Goal: Navigation & Orientation: Understand site structure

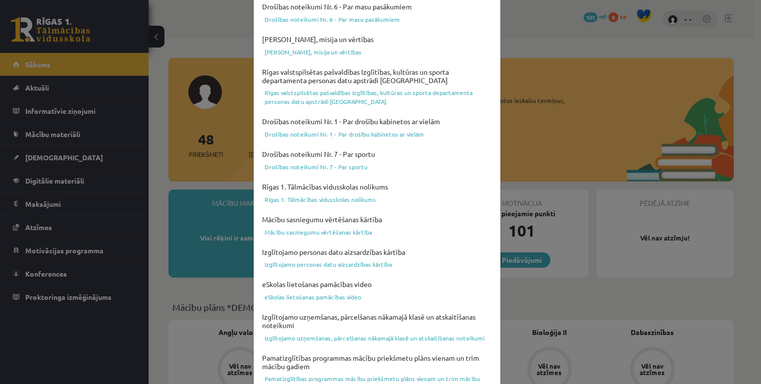
scroll to position [329, 0]
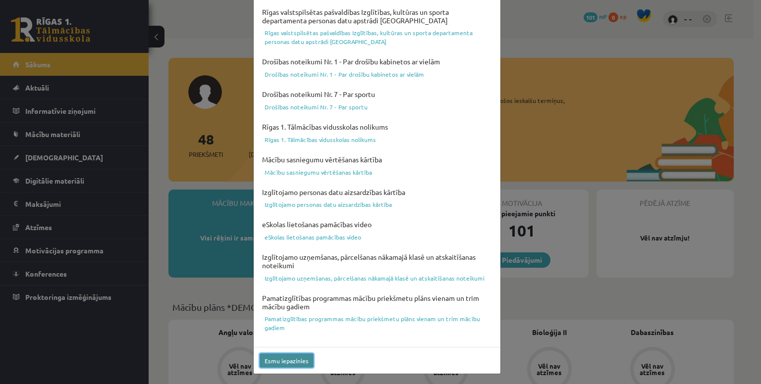
click at [289, 360] on button "Esmu iepazinies" at bounding box center [286, 361] width 54 height 14
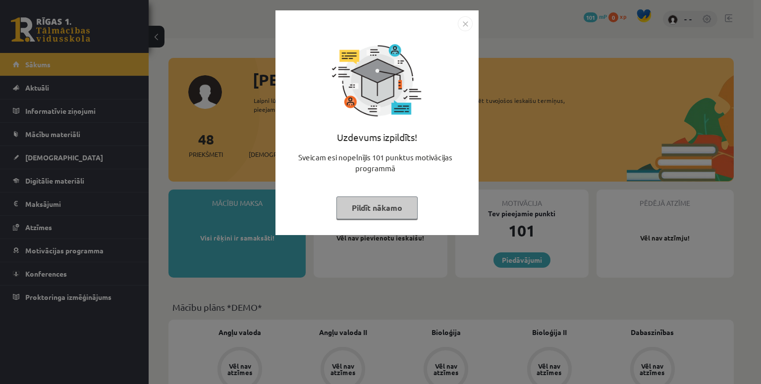
click at [375, 208] on button "Pildīt nākamo" at bounding box center [376, 208] width 81 height 23
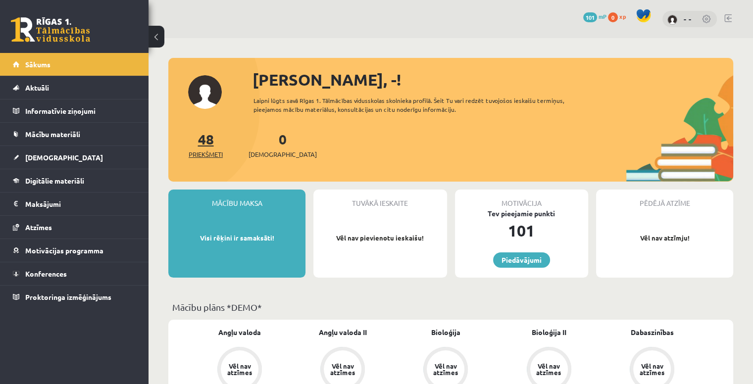
click at [200, 134] on link "48 Priekšmeti" at bounding box center [206, 144] width 34 height 29
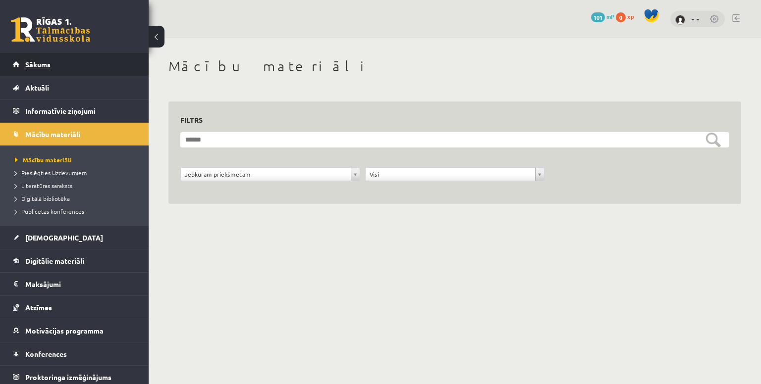
click at [51, 68] on link "Sākums" at bounding box center [74, 64] width 123 height 23
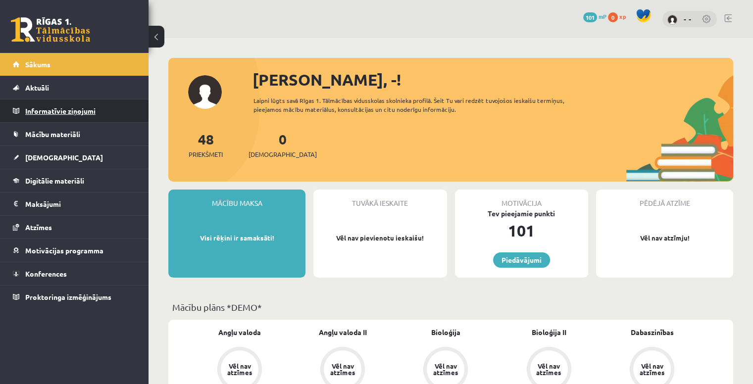
click at [57, 115] on legend "Informatīvie ziņojumi 0" at bounding box center [80, 111] width 111 height 23
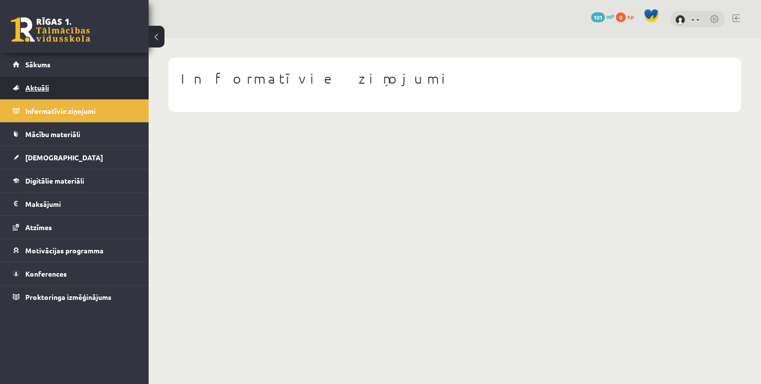
click at [39, 84] on span "Aktuāli" at bounding box center [37, 87] width 24 height 9
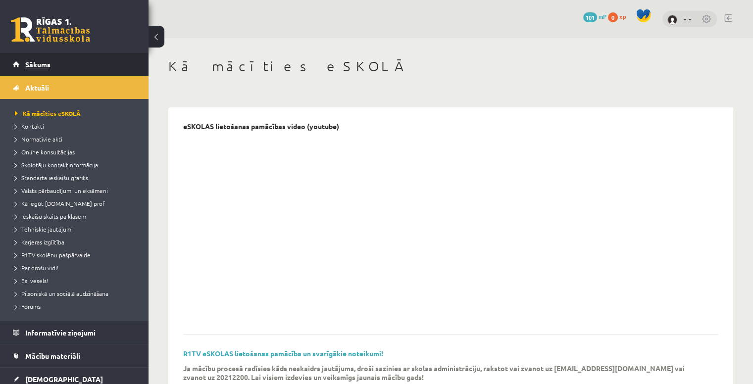
click at [38, 68] on span "Sākums" at bounding box center [37, 64] width 25 height 9
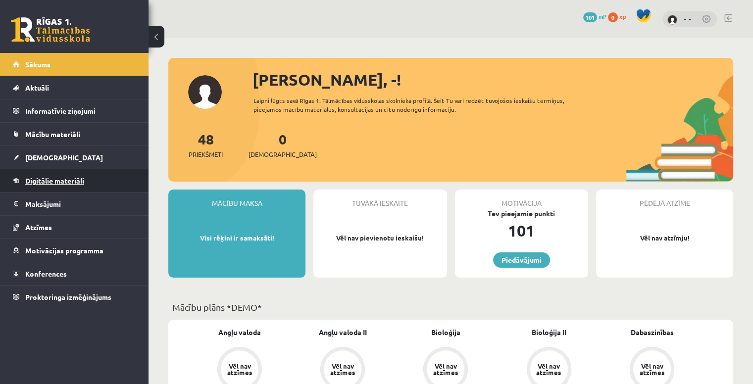
click at [46, 178] on span "Digitālie materiāli" at bounding box center [54, 180] width 59 height 9
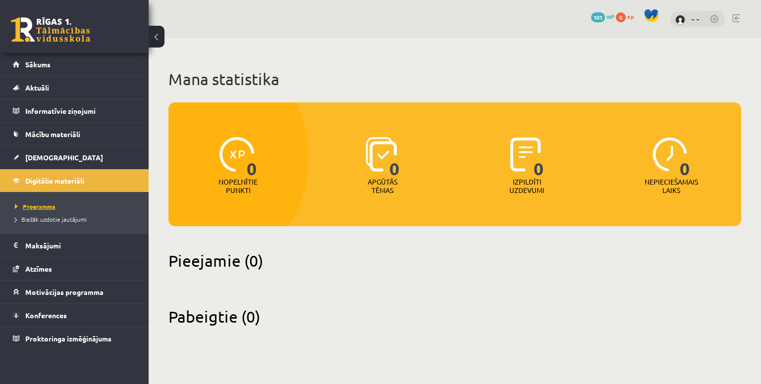
click at [46, 206] on span "Programma" at bounding box center [35, 207] width 41 height 8
click at [44, 177] on span "Digitālie materiāli" at bounding box center [54, 180] width 59 height 9
click at [53, 248] on legend "Maksājumi 0" at bounding box center [80, 245] width 111 height 23
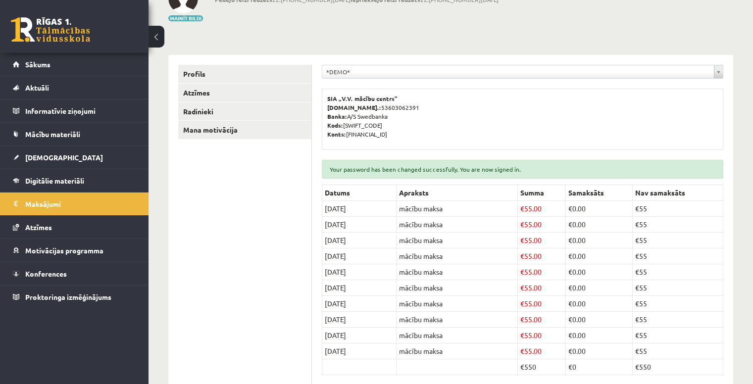
scroll to position [143, 0]
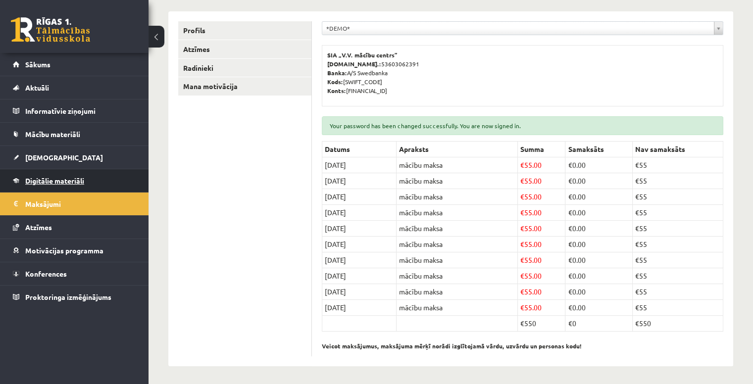
click at [35, 177] on span "Digitālie materiāli" at bounding box center [54, 180] width 59 height 9
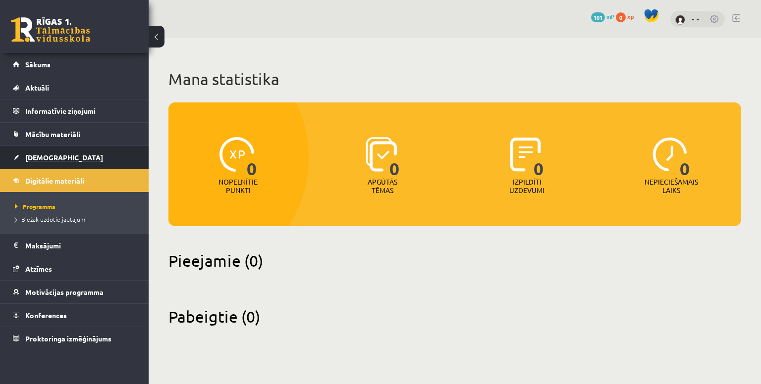
click at [94, 160] on link "[DEMOGRAPHIC_DATA]" at bounding box center [74, 157] width 123 height 23
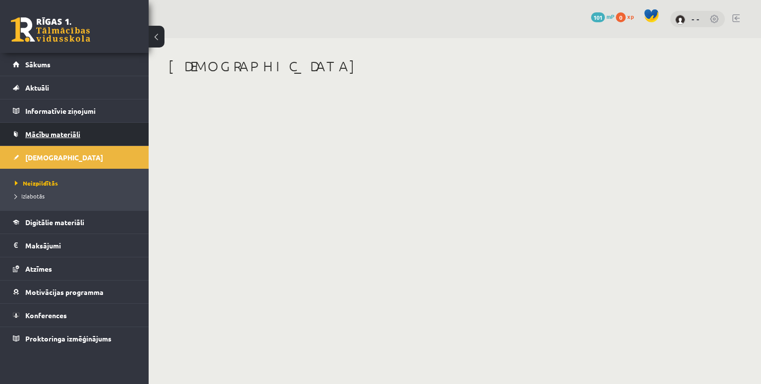
click at [89, 134] on link "Mācību materiāli" at bounding box center [74, 134] width 123 height 23
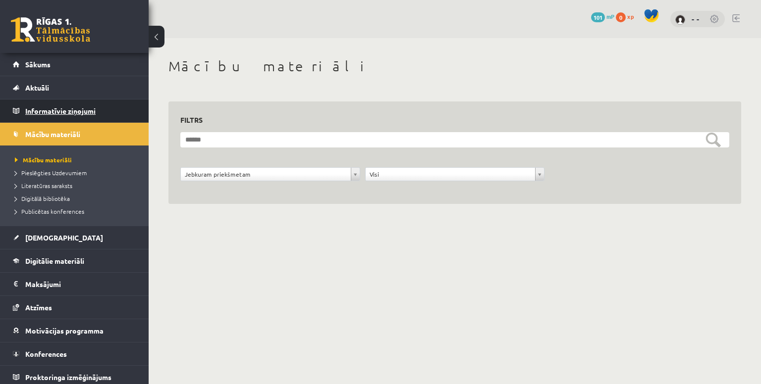
click at [84, 113] on legend "Informatīvie ziņojumi 0" at bounding box center [80, 111] width 111 height 23
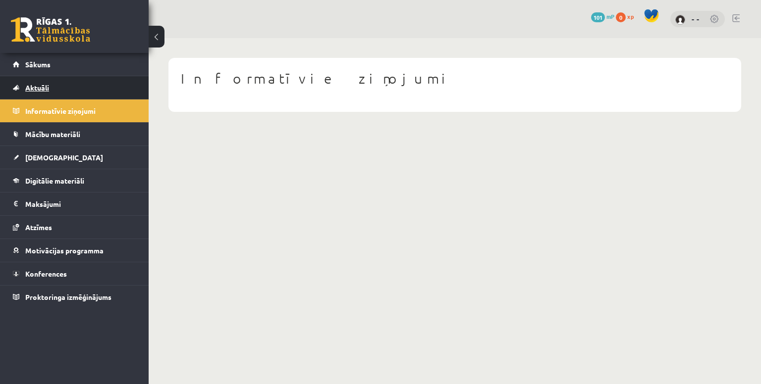
click at [64, 88] on link "Aktuāli" at bounding box center [74, 87] width 123 height 23
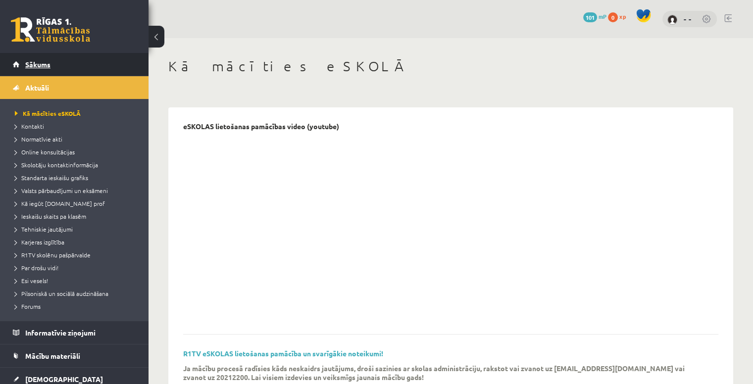
click at [56, 60] on link "Sākums" at bounding box center [74, 64] width 123 height 23
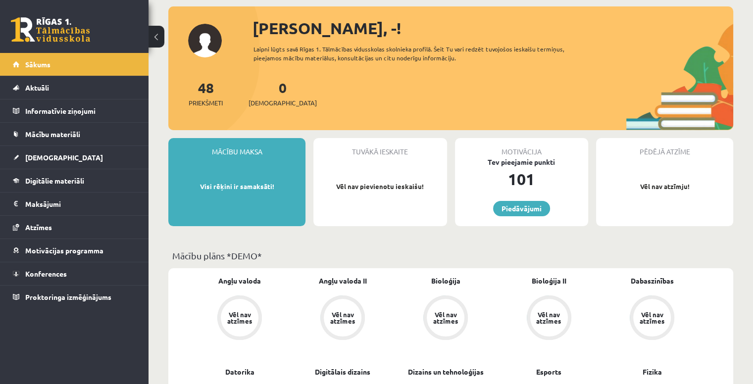
scroll to position [50, 0]
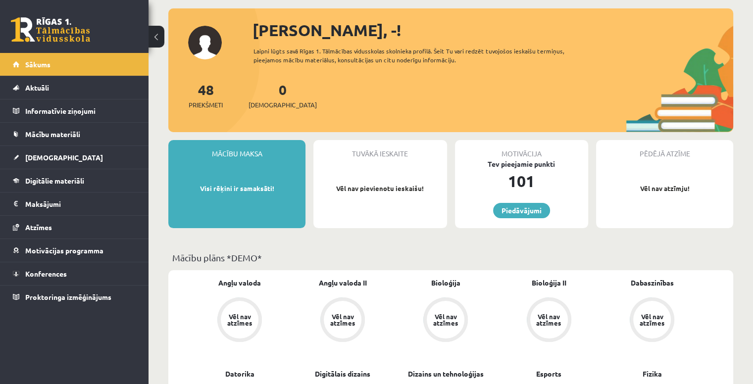
click at [268, 199] on div "Mācību maksa Visi rēķini ir samaksāti!" at bounding box center [236, 184] width 137 height 88
